Goal: Book appointment/travel/reservation

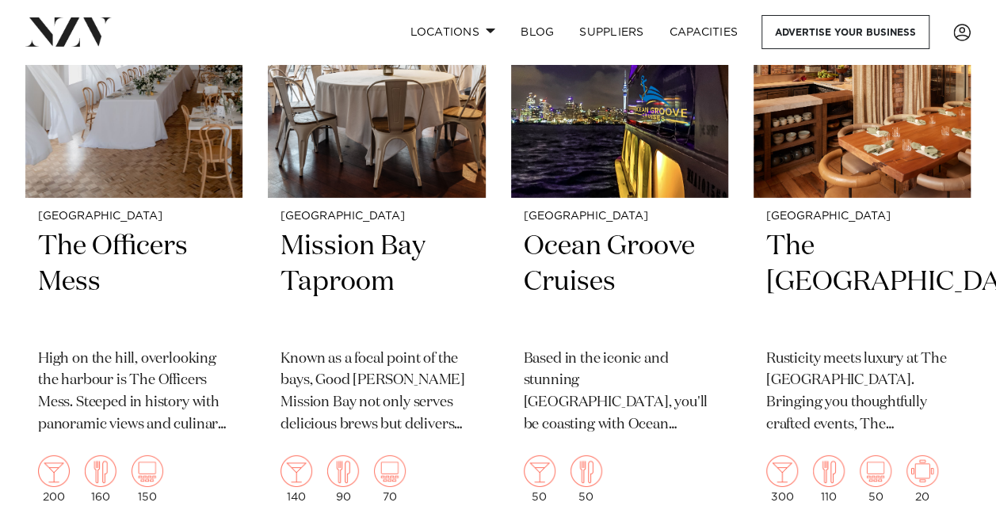
scroll to position [8168, 0]
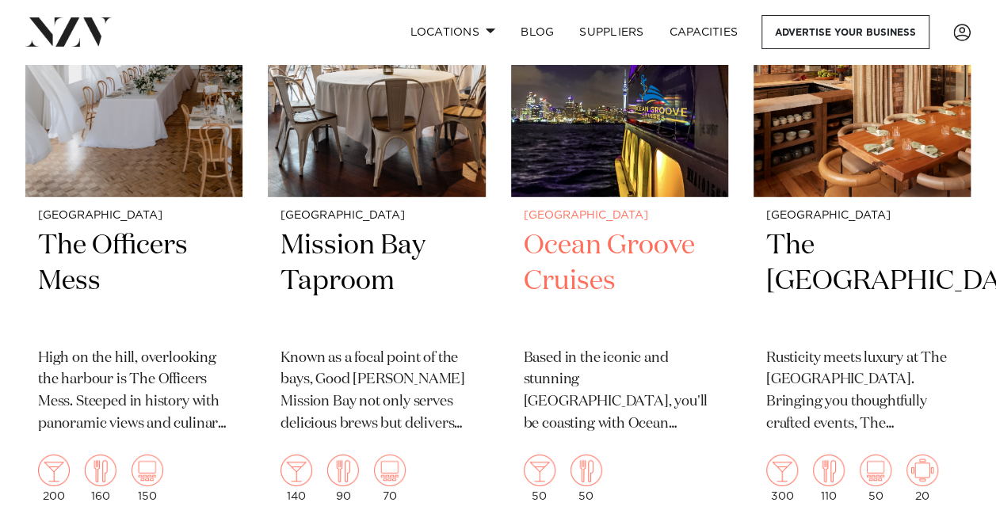
click at [647, 169] on img at bounding box center [619, 51] width 217 height 291
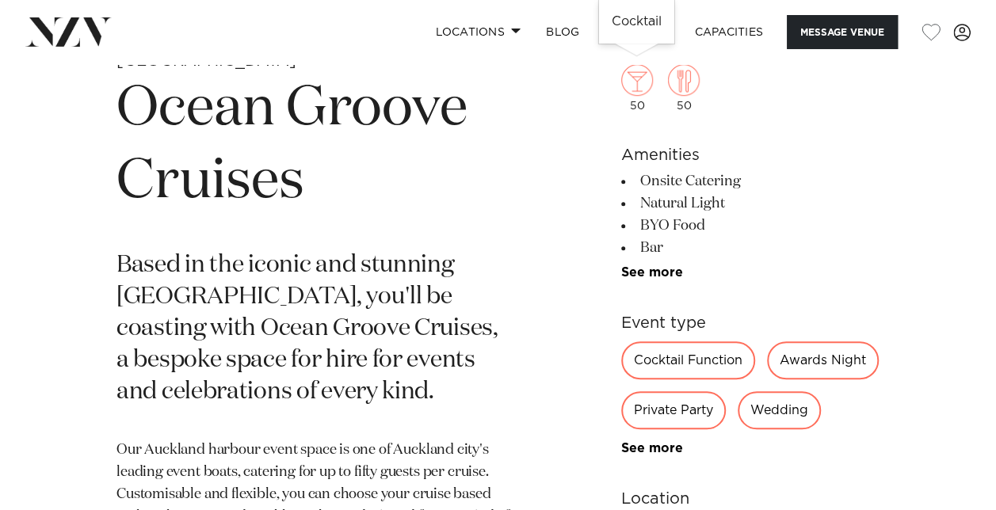
scroll to position [549, 0]
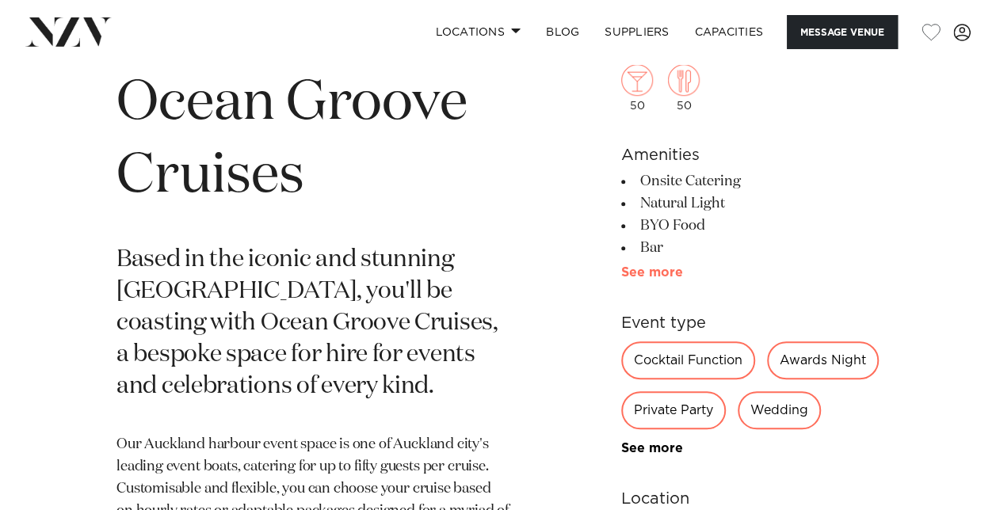
click at [659, 268] on link "See more" at bounding box center [683, 272] width 124 height 13
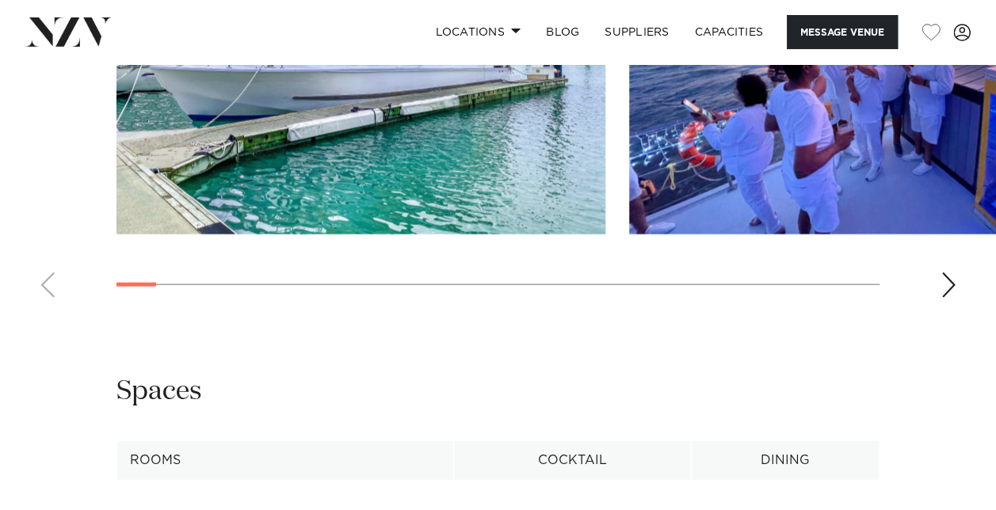
scroll to position [1665, 0]
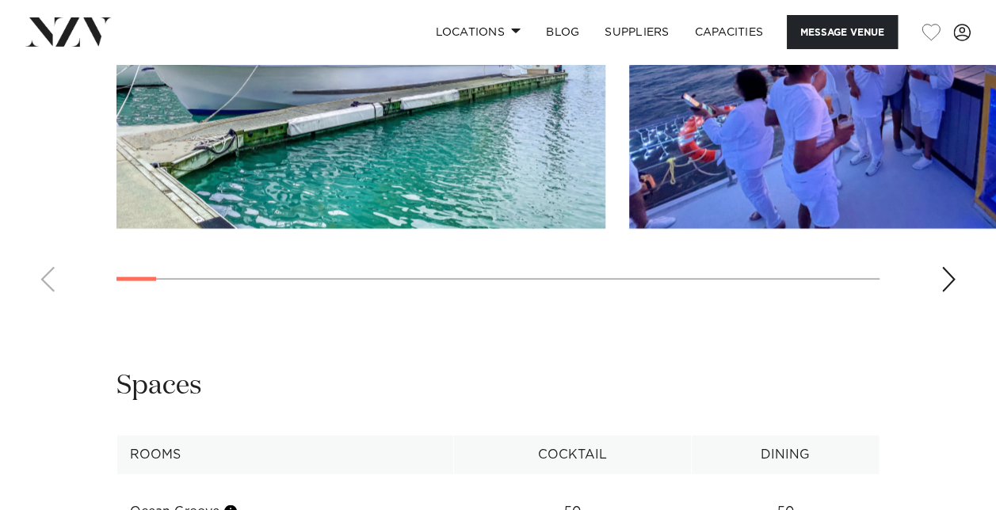
click at [71, 280] on swiper-container at bounding box center [498, 87] width 996 height 435
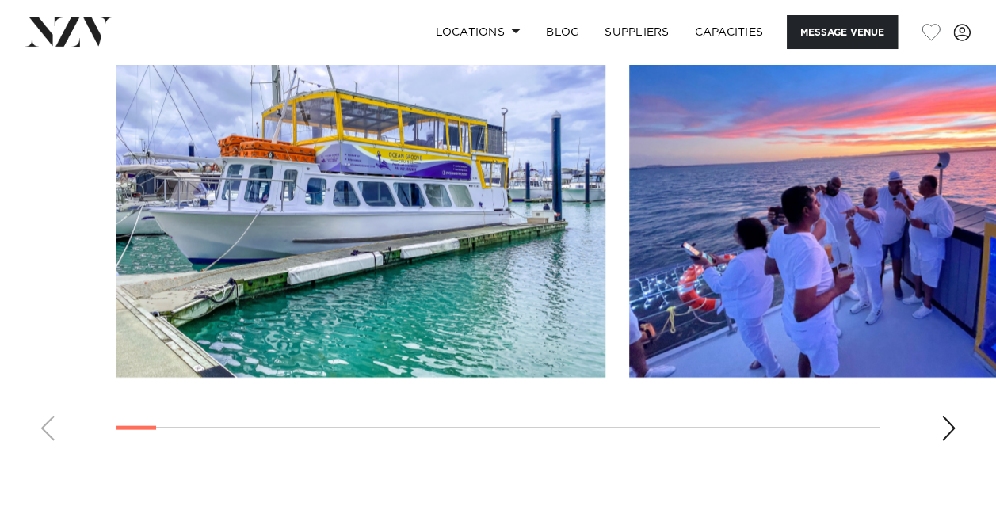
scroll to position [1536, 0]
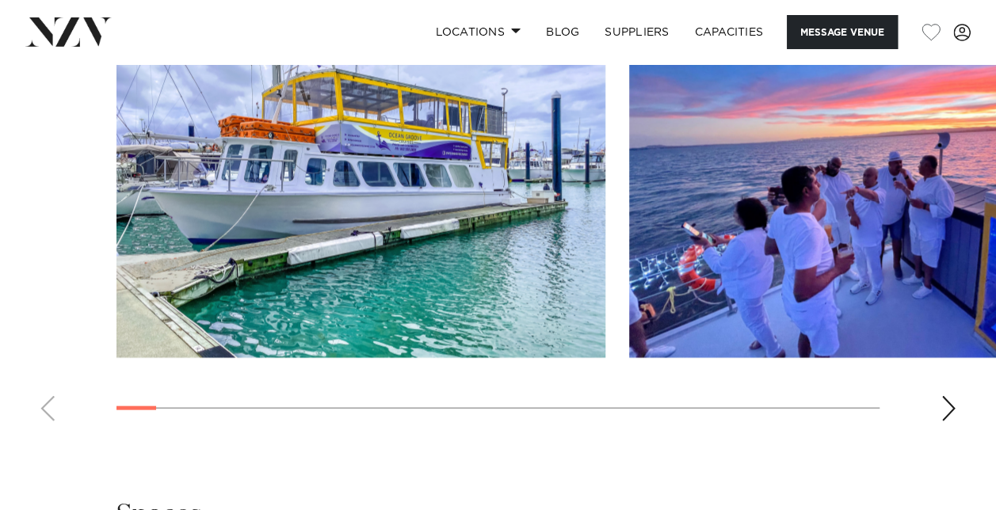
click at [60, 207] on swiper-container at bounding box center [498, 216] width 996 height 435
